Goal: Check status: Check status

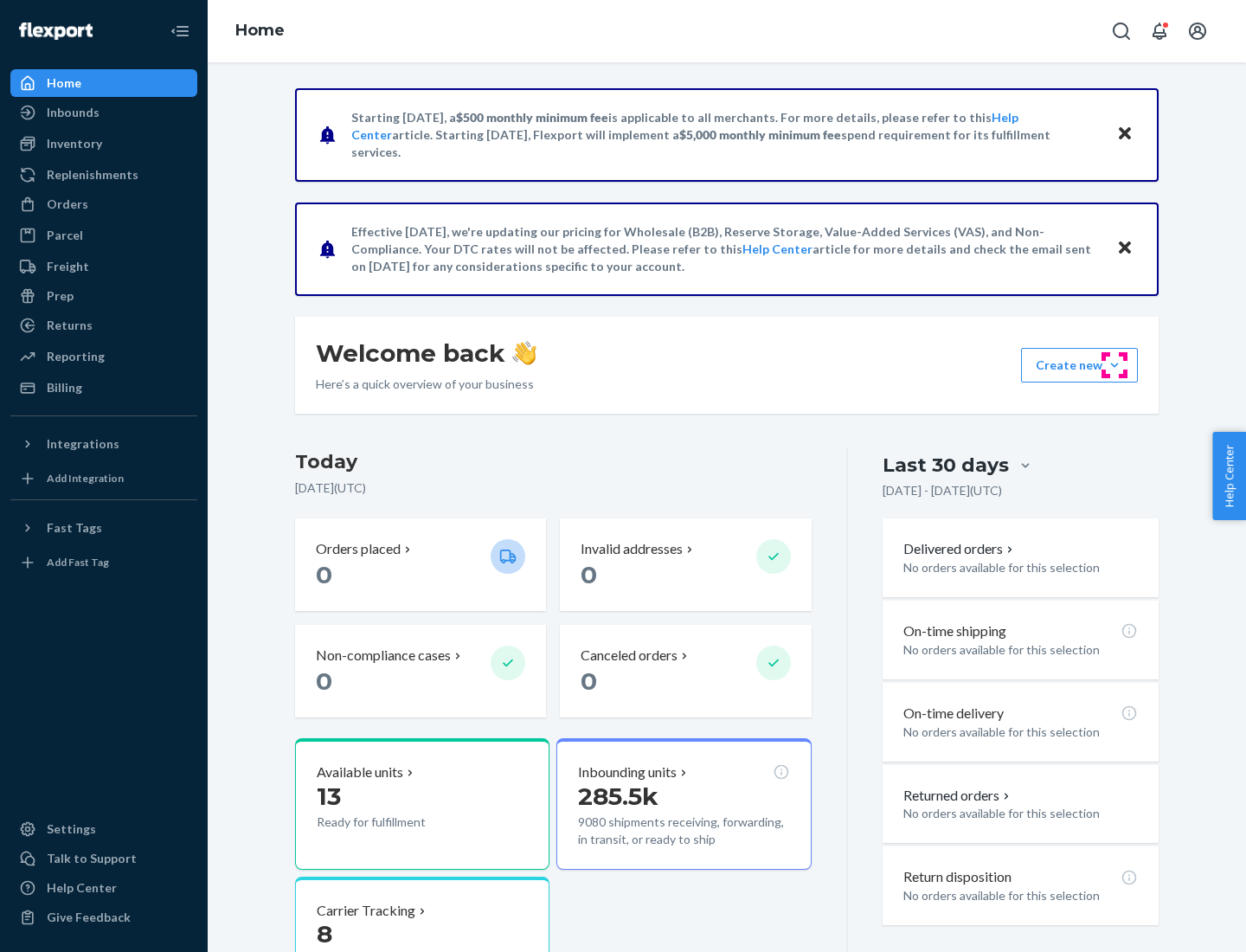
click at [1115, 365] on button "Create new Create new inbound Create new order Create new product" at bounding box center [1080, 365] width 117 height 35
click at [72, 112] on div "Inbounds" at bounding box center [72, 112] width 53 height 17
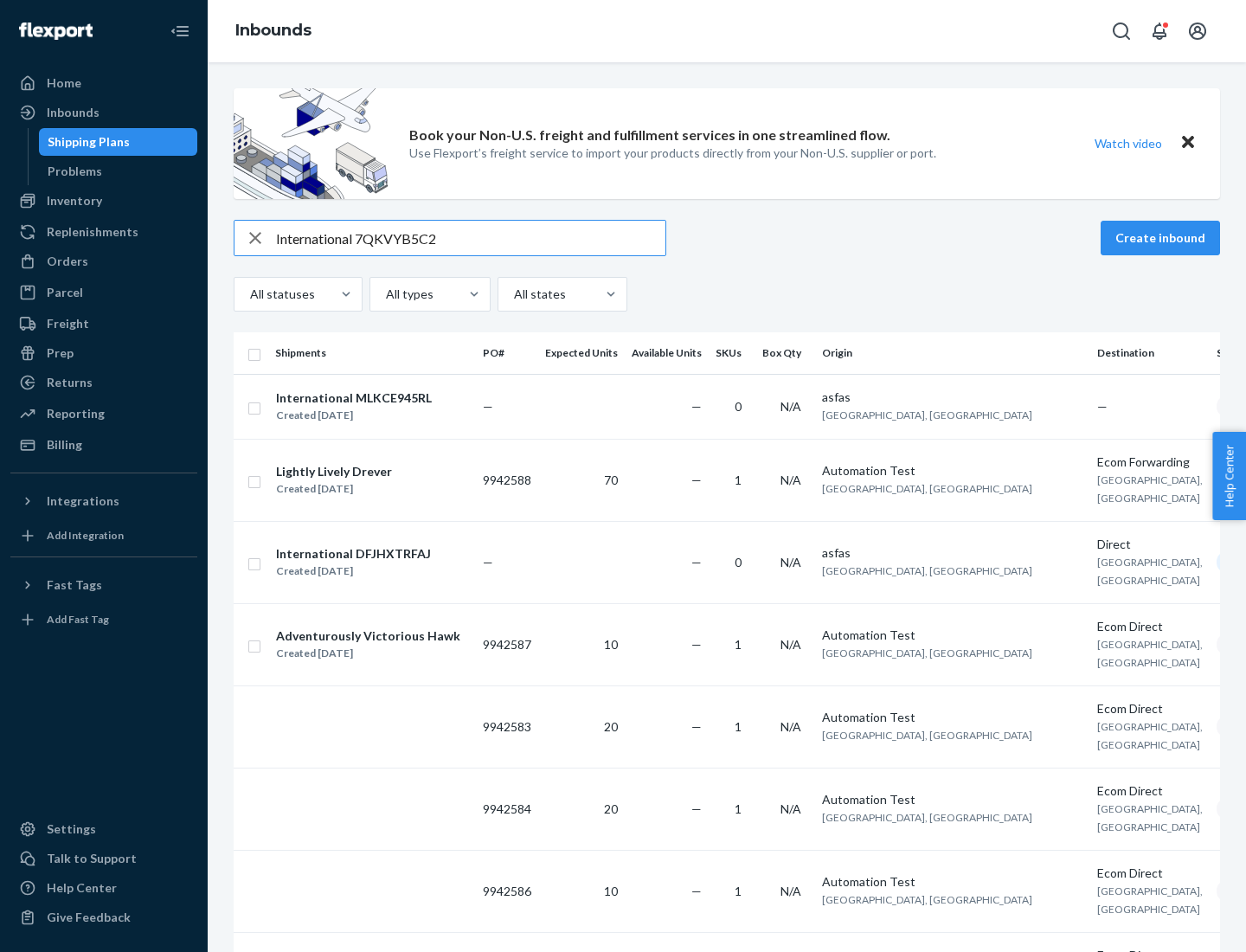
type input "International 7QKVYB5C29"
click at [384, 407] on div "Created [DATE]" at bounding box center [354, 416] width 156 height 17
